Goal: Find specific page/section: Find specific page/section

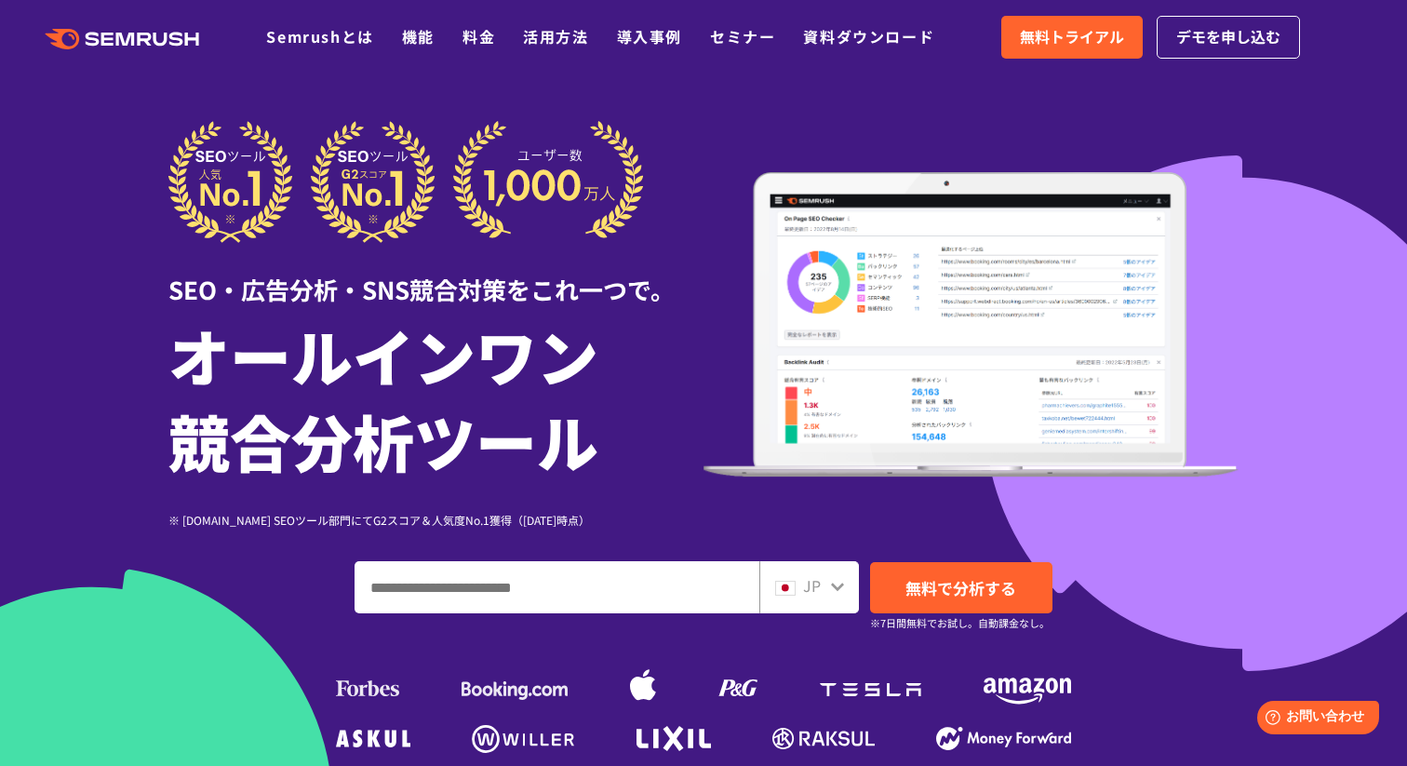
click at [829, 587] on div "JP" at bounding box center [805, 586] width 60 height 24
click at [815, 581] on span "JP" at bounding box center [812, 585] width 18 height 22
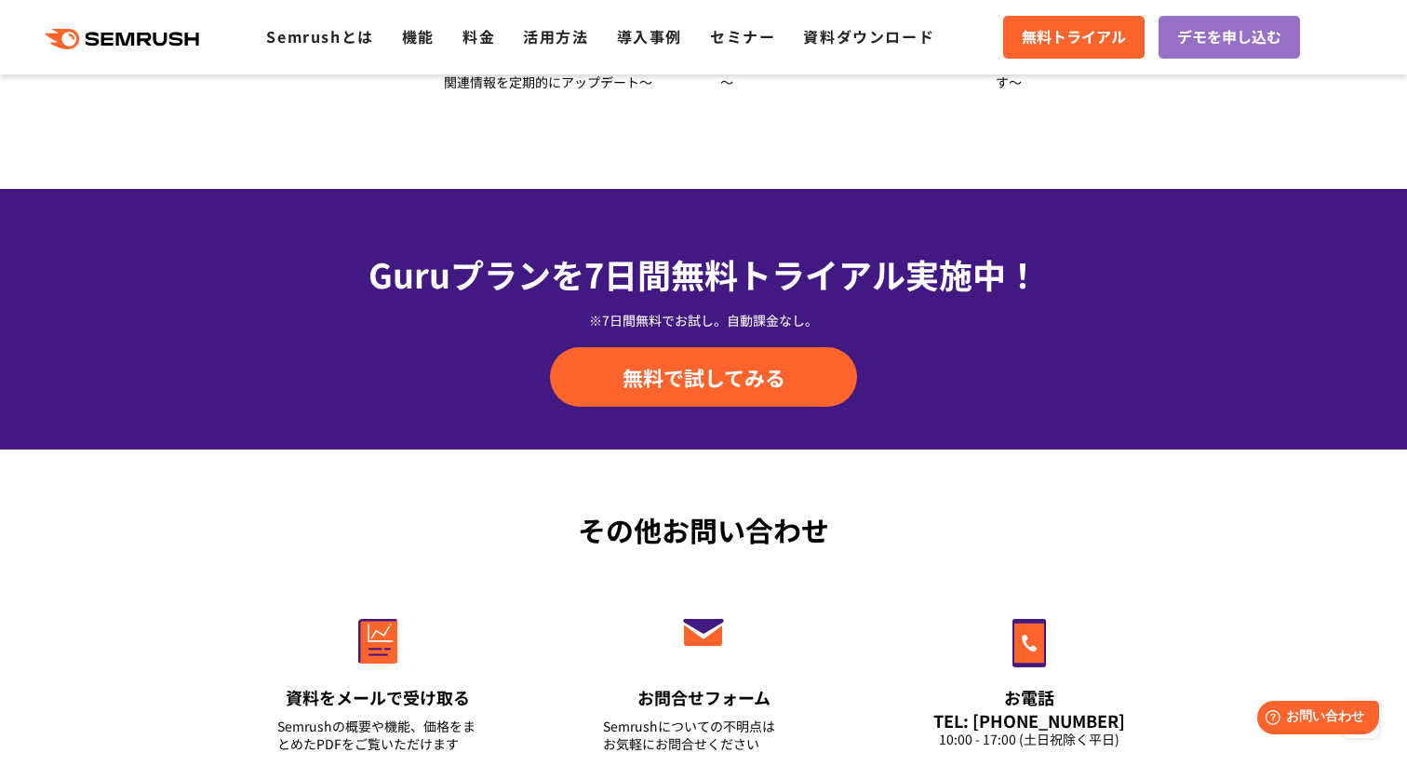
scroll to position [6595, 0]
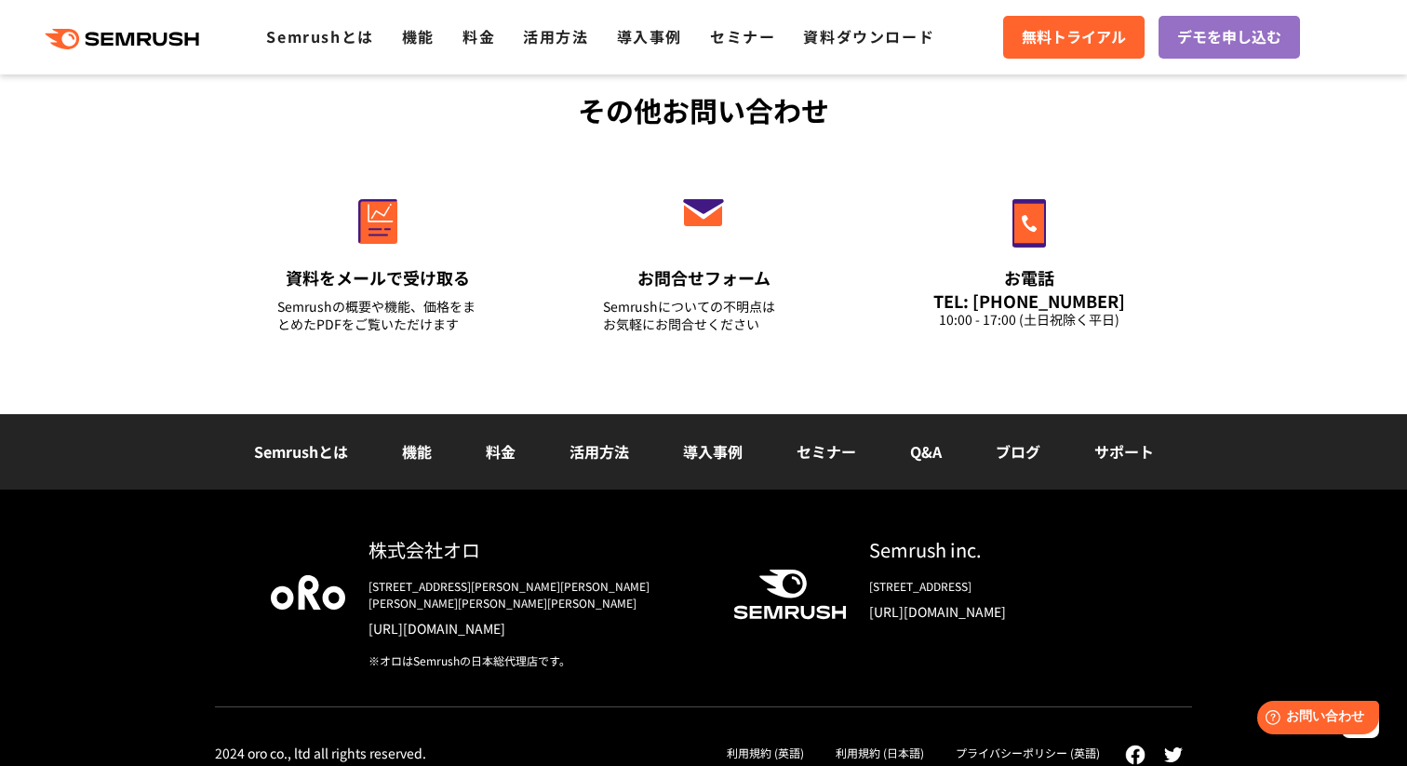
click at [908, 745] on link "利用規約 (日本語)" at bounding box center [880, 753] width 88 height 16
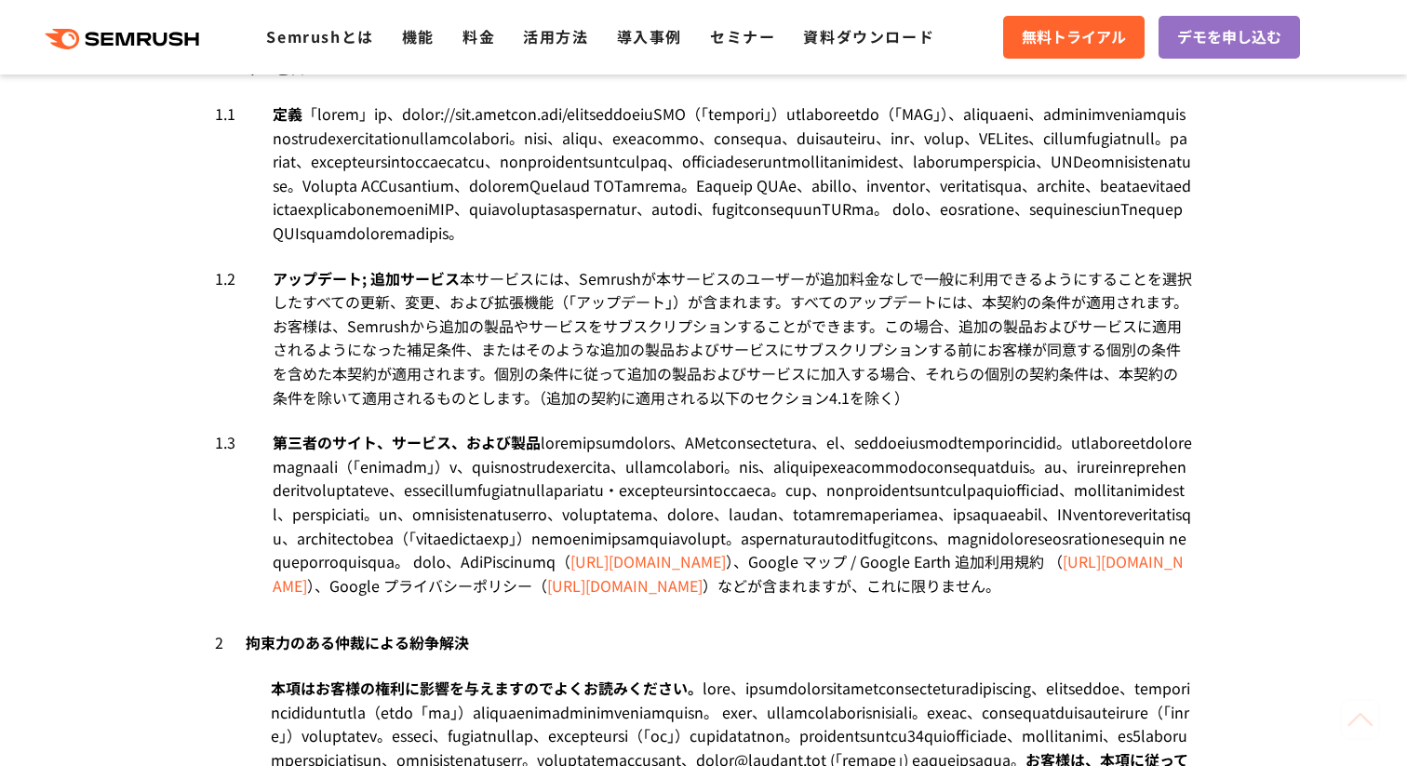
scroll to position [1758, 0]
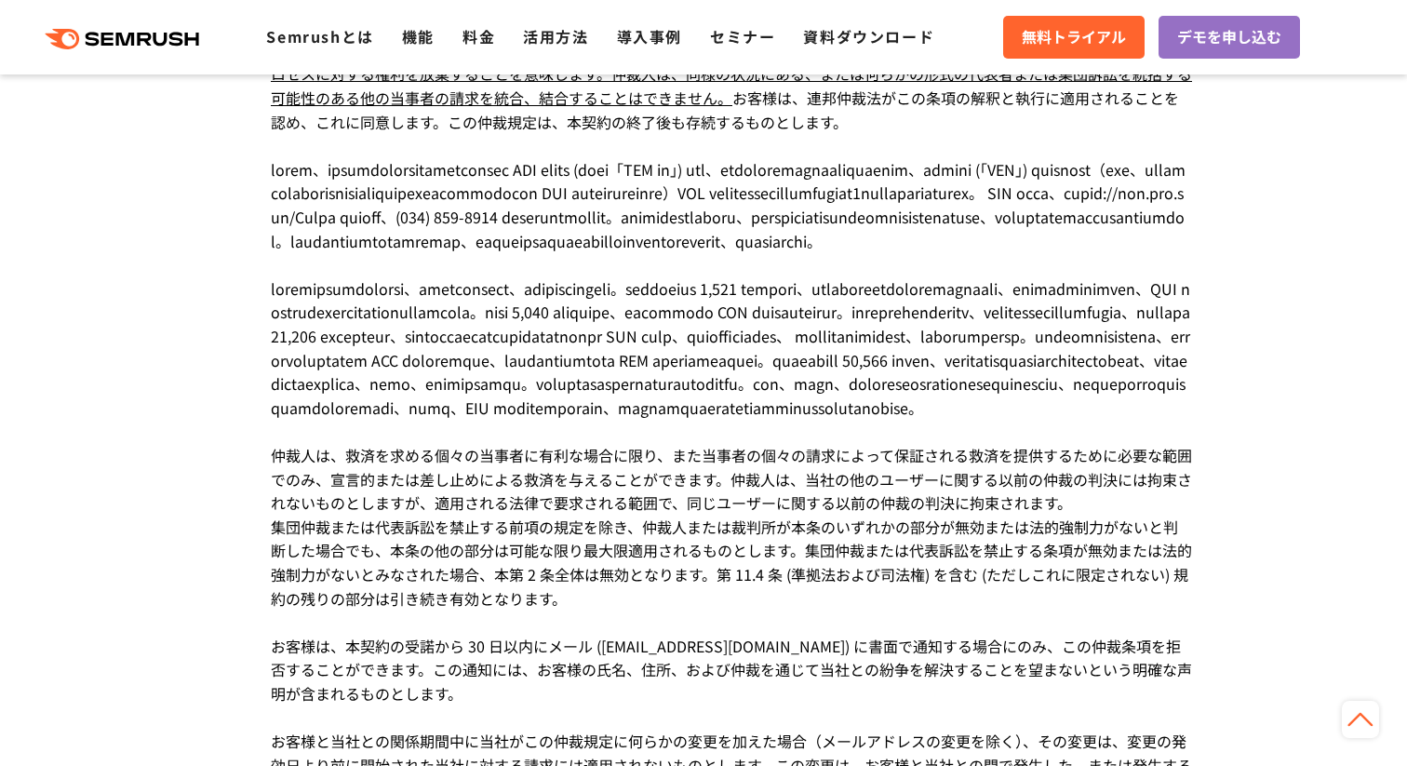
click at [151, 33] on icon ".cls {fill: #FF642D;}" at bounding box center [124, 39] width 210 height 20
